Goal: Task Accomplishment & Management: Use online tool/utility

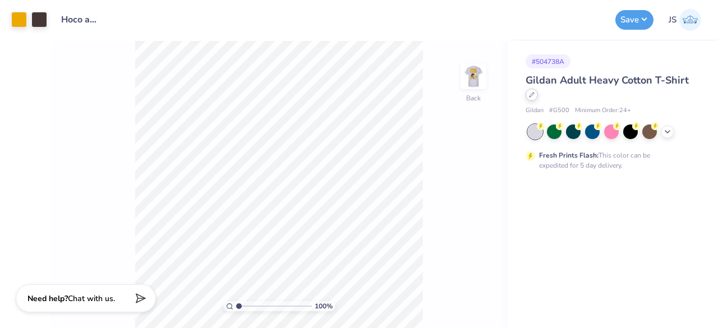
click at [528, 96] on div at bounding box center [532, 95] width 12 height 12
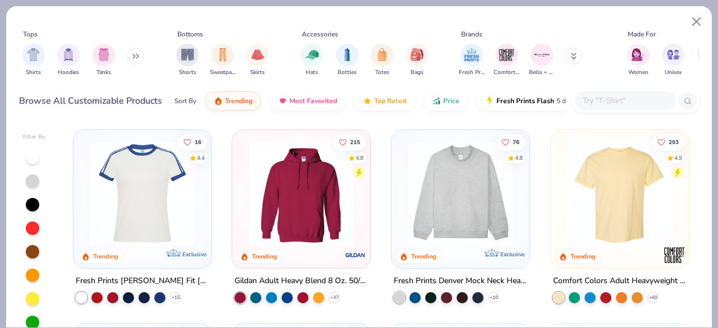
click at [625, 104] on input "text" at bounding box center [625, 100] width 86 height 13
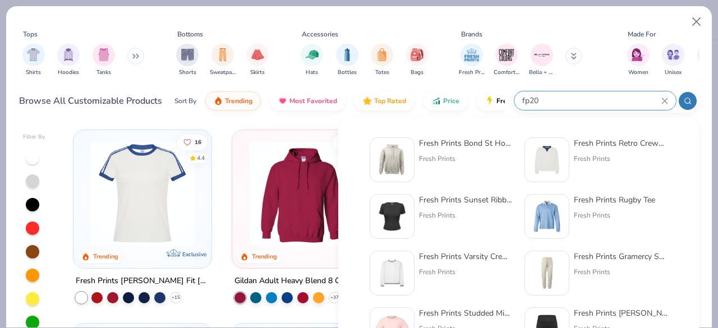
type input "fp20"
click at [439, 157] on div "Fresh Prints" at bounding box center [466, 159] width 94 height 10
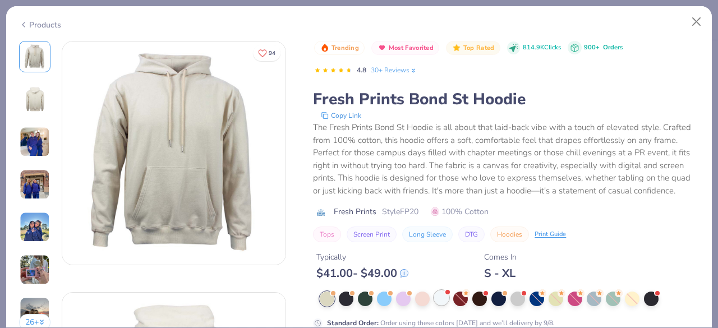
click at [443, 302] on div at bounding box center [441, 298] width 15 height 15
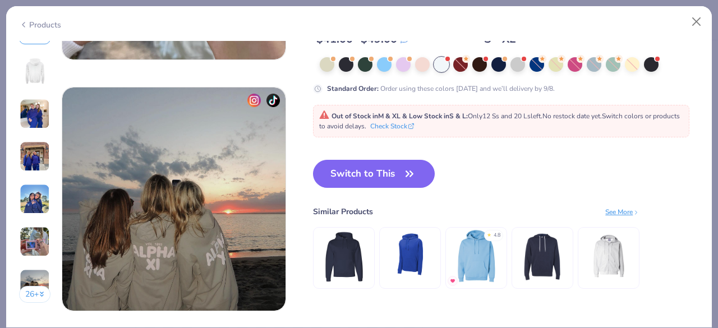
scroll to position [1321, 0]
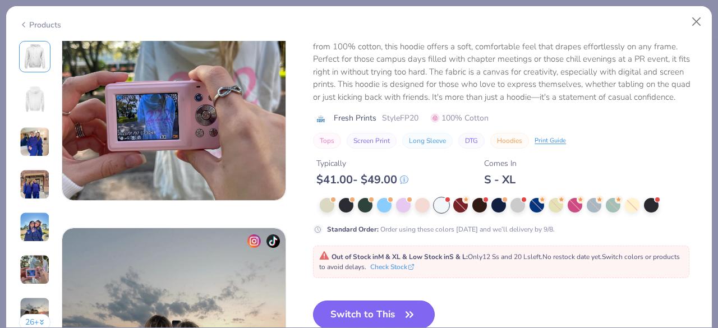
click at [350, 304] on button "Switch to This" at bounding box center [374, 315] width 122 height 28
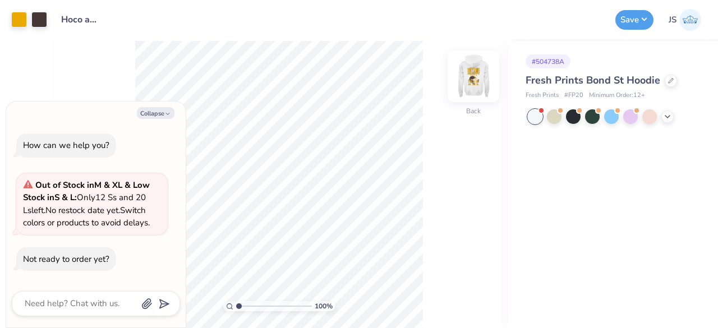
click at [468, 87] on img at bounding box center [473, 76] width 45 height 45
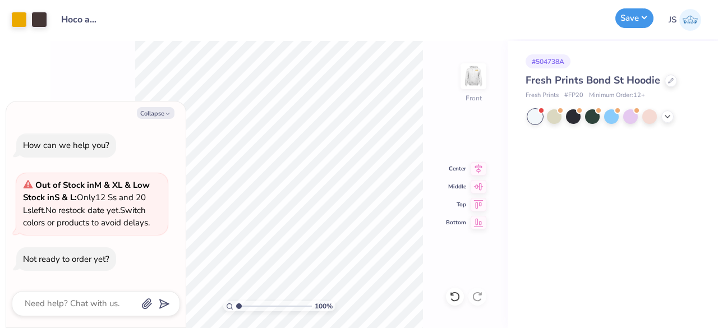
click at [621, 21] on button "Save" at bounding box center [635, 18] width 38 height 20
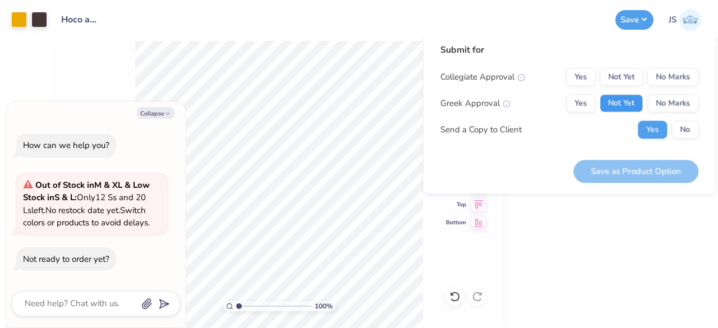
click at [623, 102] on button "Not Yet" at bounding box center [621, 103] width 43 height 18
click at [626, 71] on button "Not Yet" at bounding box center [621, 77] width 43 height 18
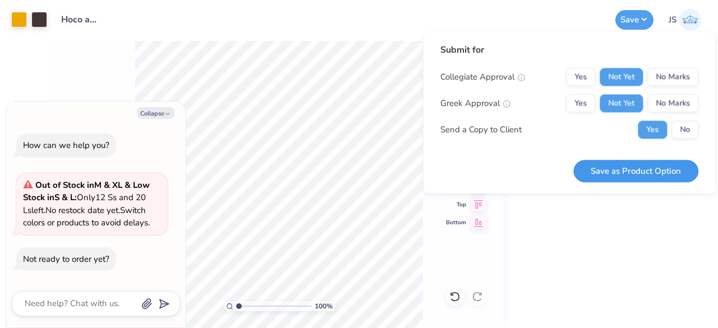
click at [607, 181] on button "Save as Product Option" at bounding box center [635, 171] width 125 height 23
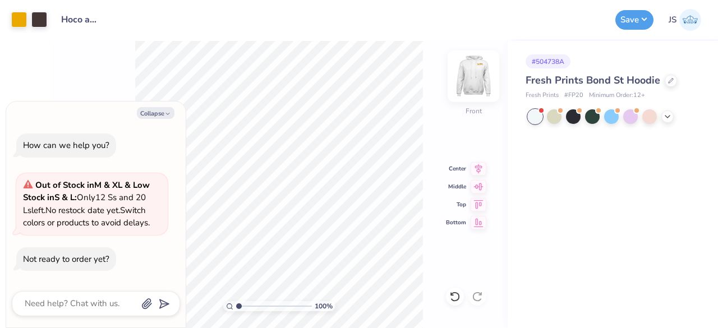
click at [466, 72] on img at bounding box center [473, 76] width 45 height 45
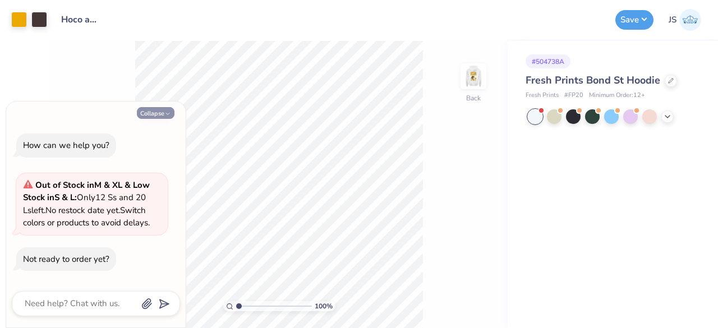
click at [159, 112] on button "Collapse" at bounding box center [156, 113] width 38 height 12
type textarea "x"
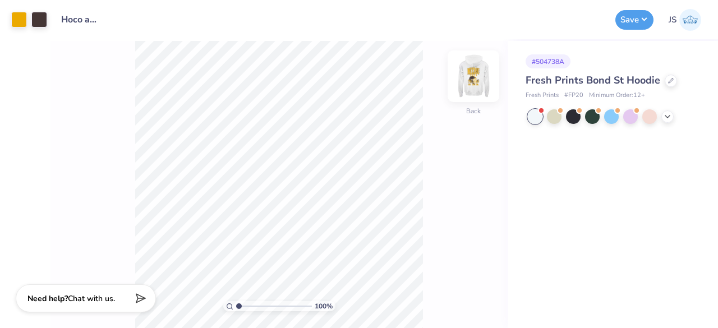
click at [474, 78] on img at bounding box center [473, 76] width 45 height 45
